Goal: Task Accomplishment & Management: Manage account settings

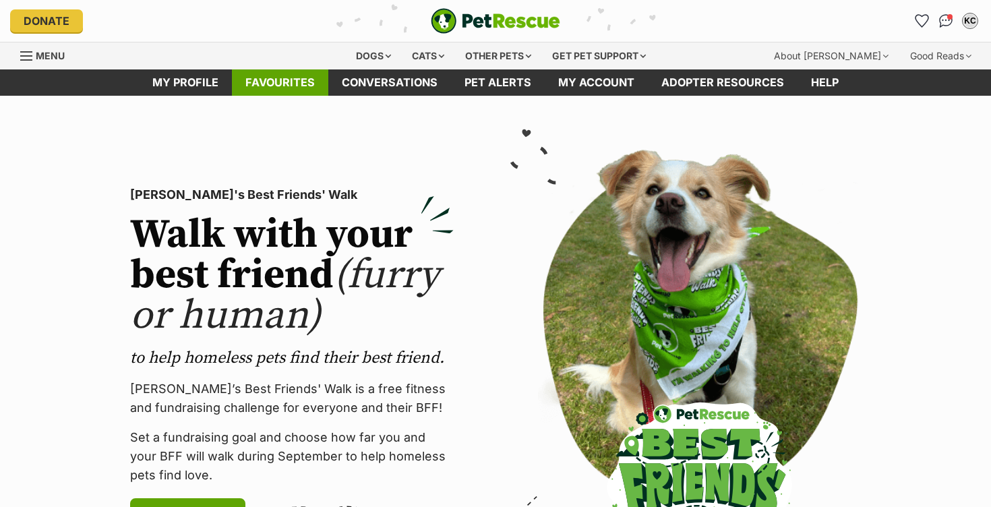
click at [291, 86] on link "Favourites" at bounding box center [280, 82] width 96 height 26
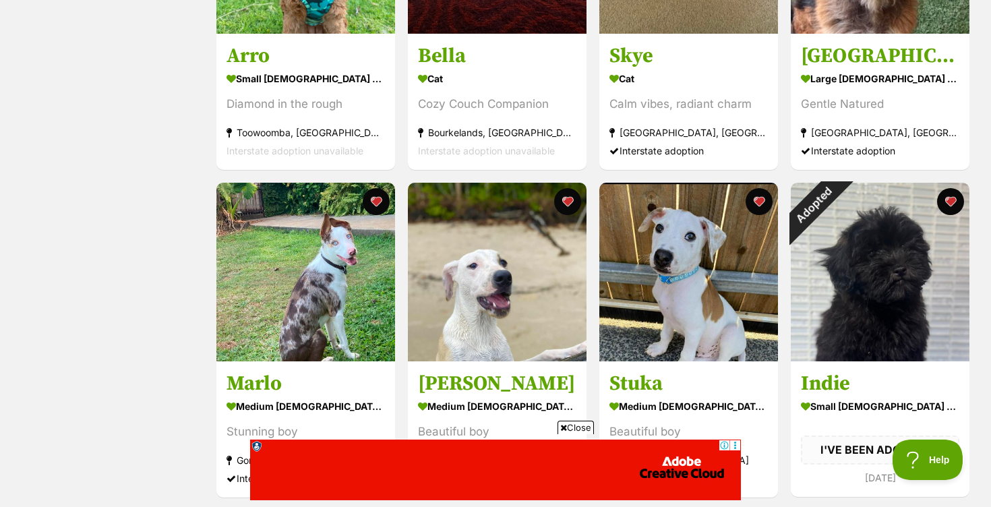
scroll to position [1079, 0]
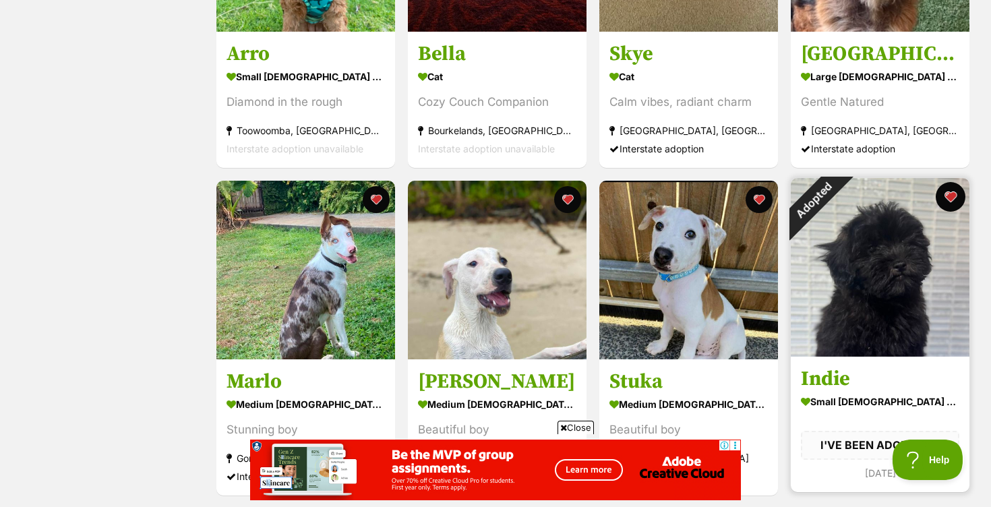
click at [953, 196] on button "favourite" at bounding box center [951, 197] width 30 height 30
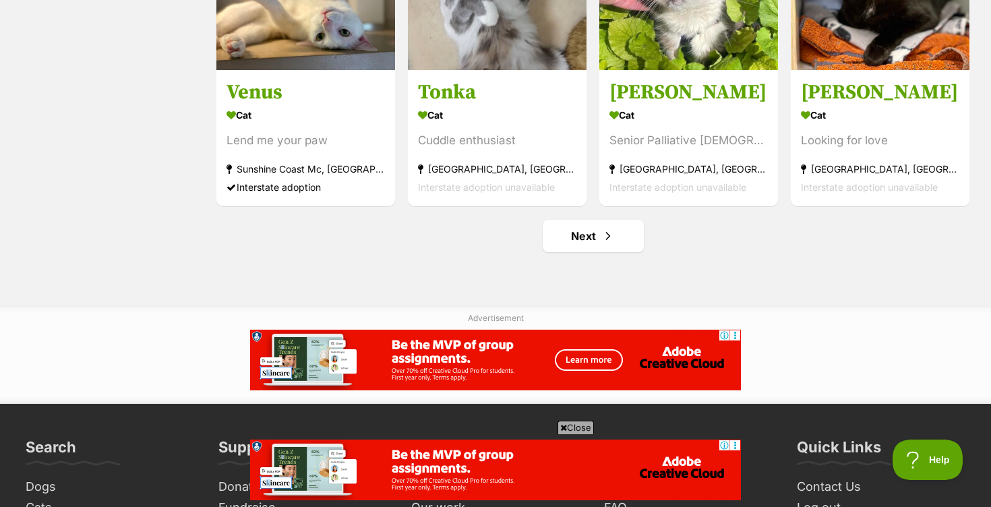
scroll to position [1698, 0]
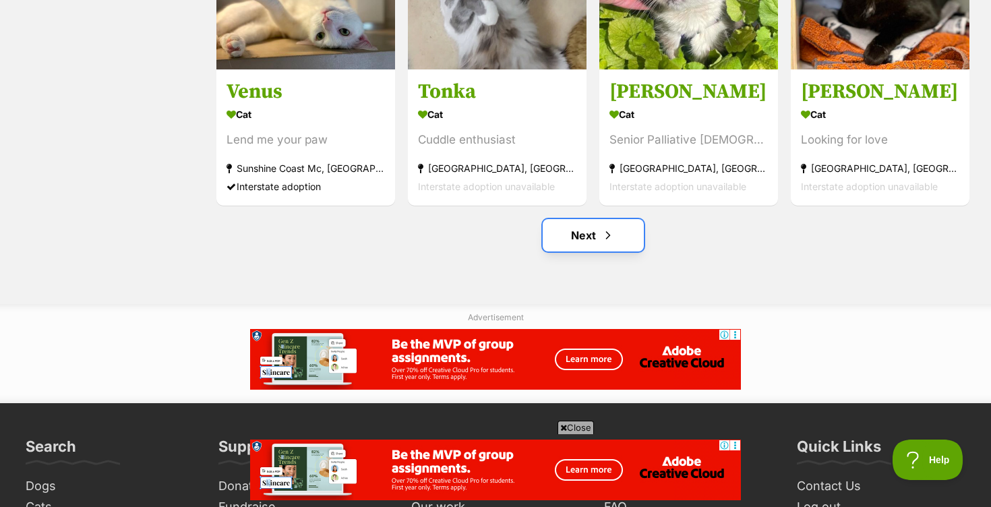
click at [587, 239] on link "Next" at bounding box center [593, 235] width 101 height 32
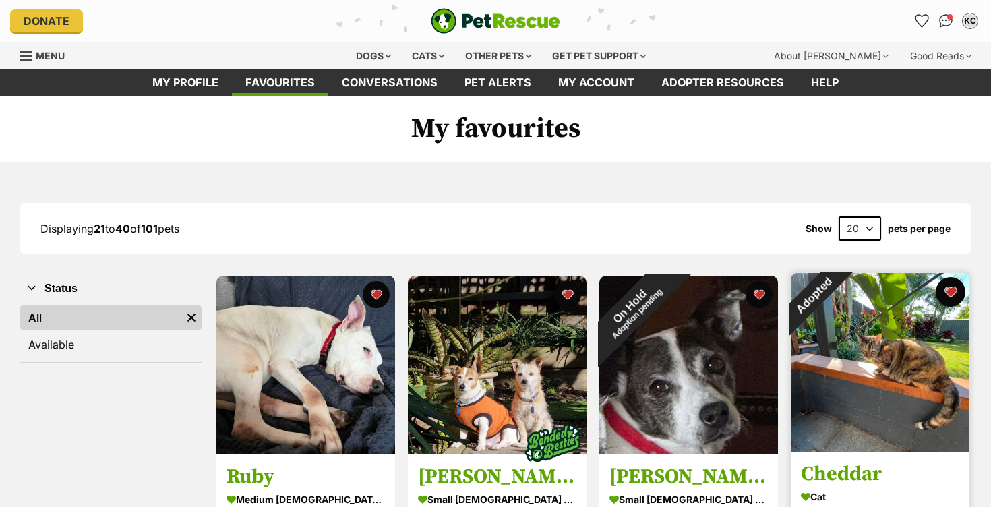
click at [956, 293] on button "favourite" at bounding box center [951, 292] width 30 height 30
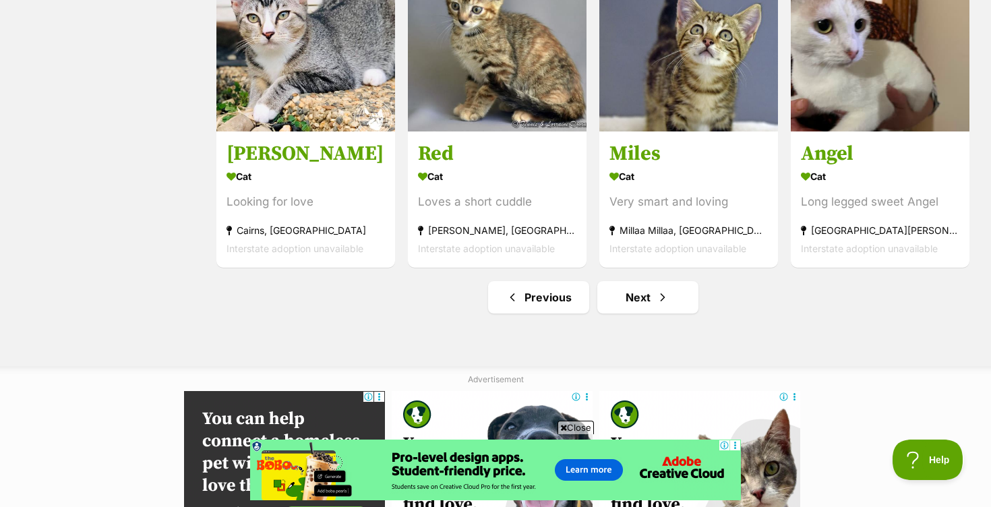
scroll to position [1638, 0]
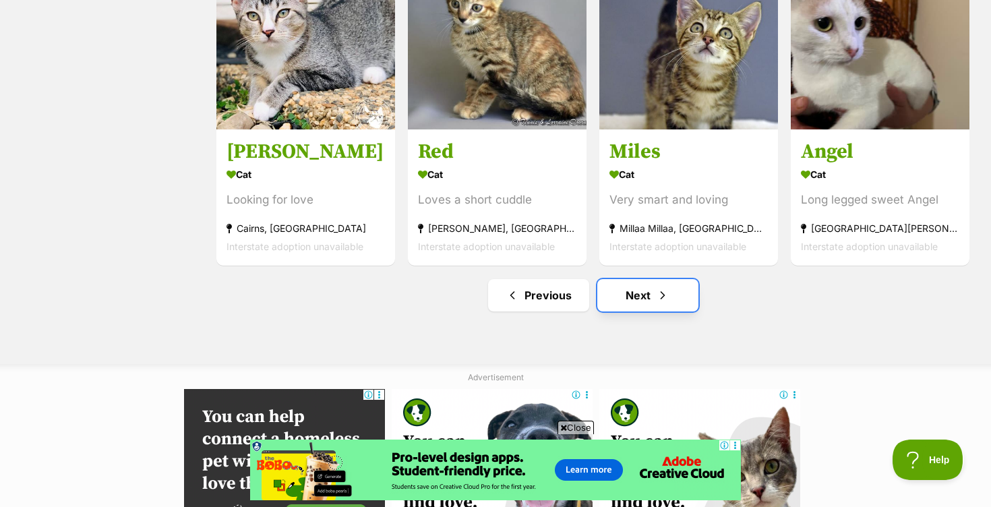
click at [639, 299] on link "Next" at bounding box center [648, 295] width 101 height 32
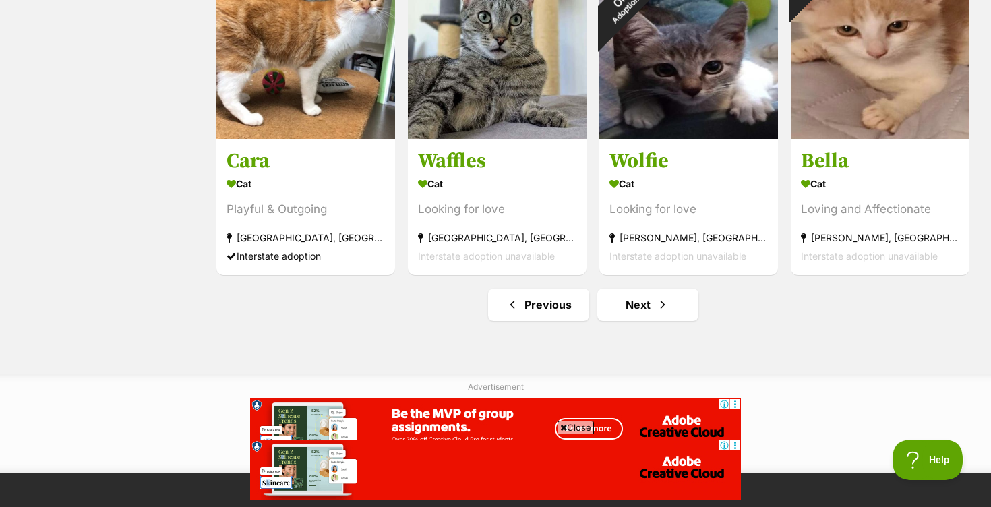
scroll to position [1634, 0]
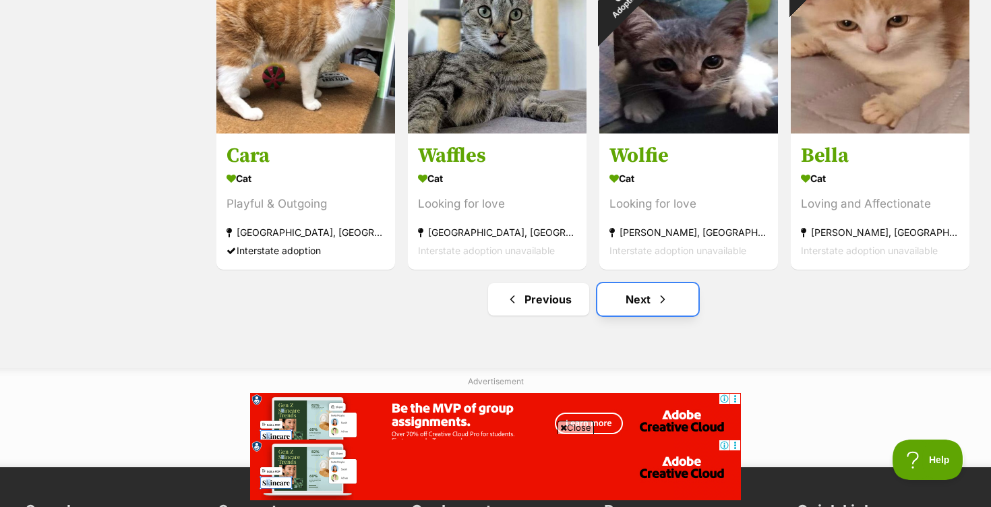
click at [642, 305] on link "Next" at bounding box center [648, 299] width 101 height 32
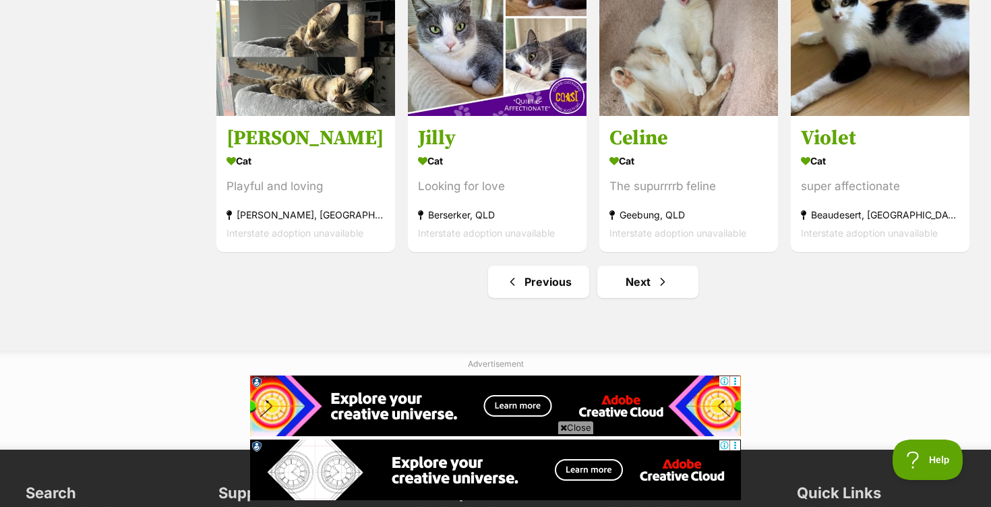
scroll to position [1653, 0]
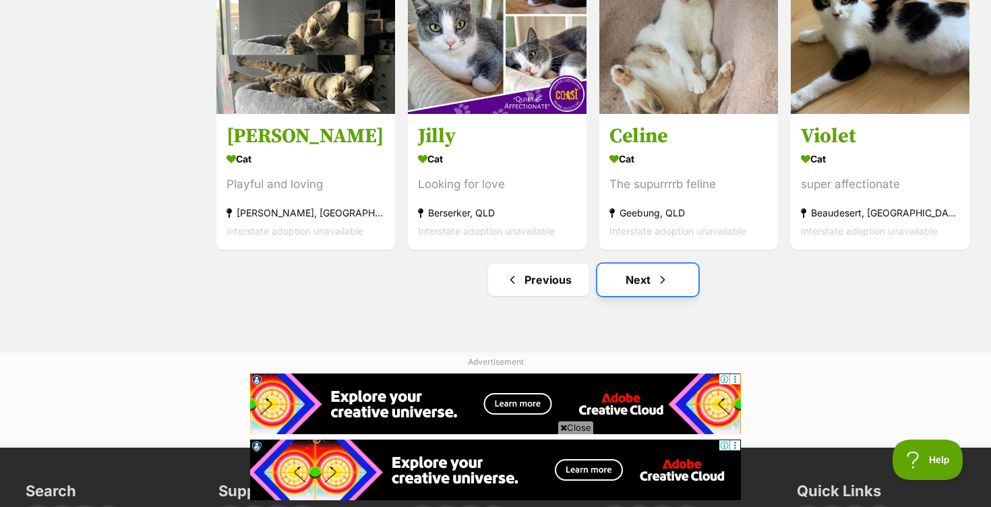
click at [637, 286] on link "Next" at bounding box center [648, 280] width 101 height 32
